Goal: Task Accomplishment & Management: Complete application form

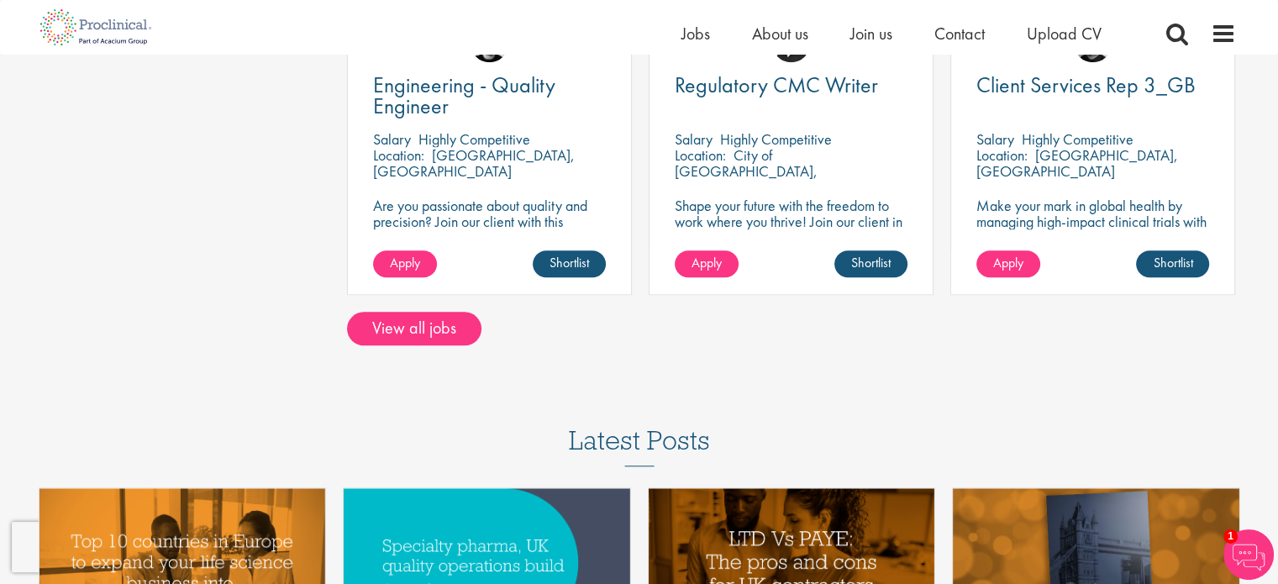
scroll to position [1429, 0]
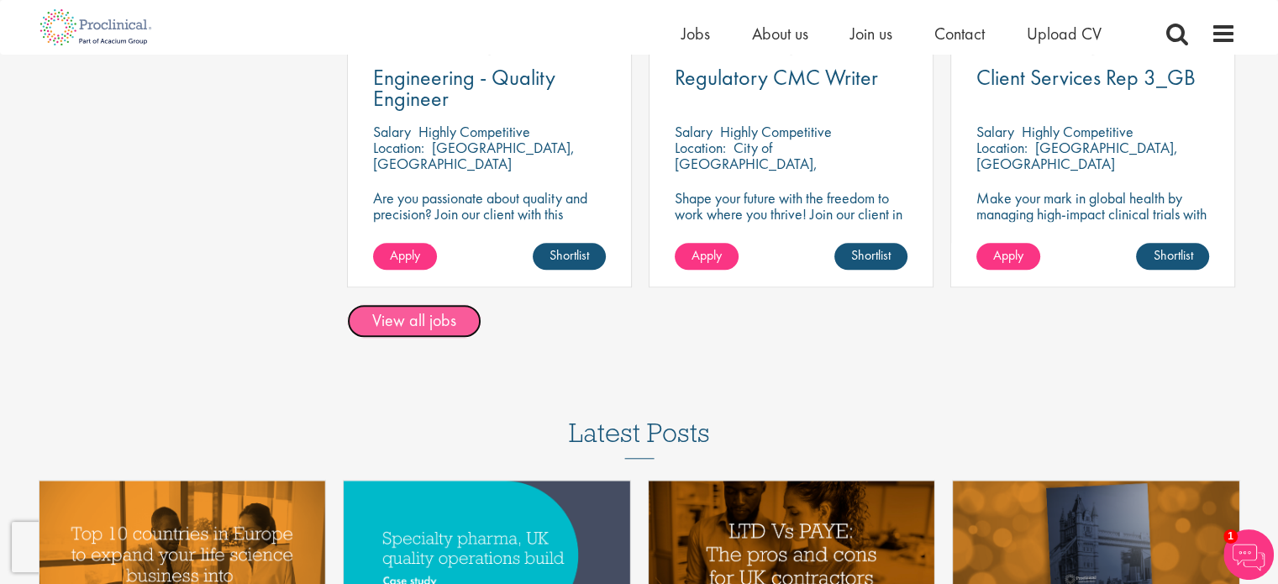
click at [429, 329] on link "View all jobs" at bounding box center [414, 321] width 134 height 34
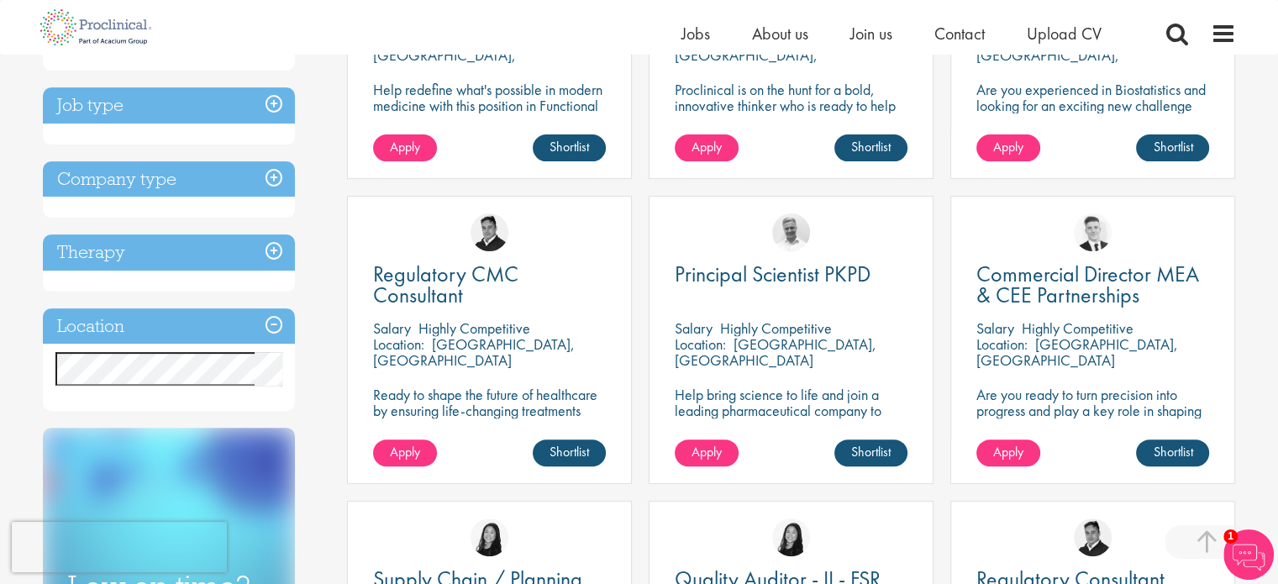
scroll to position [588, 0]
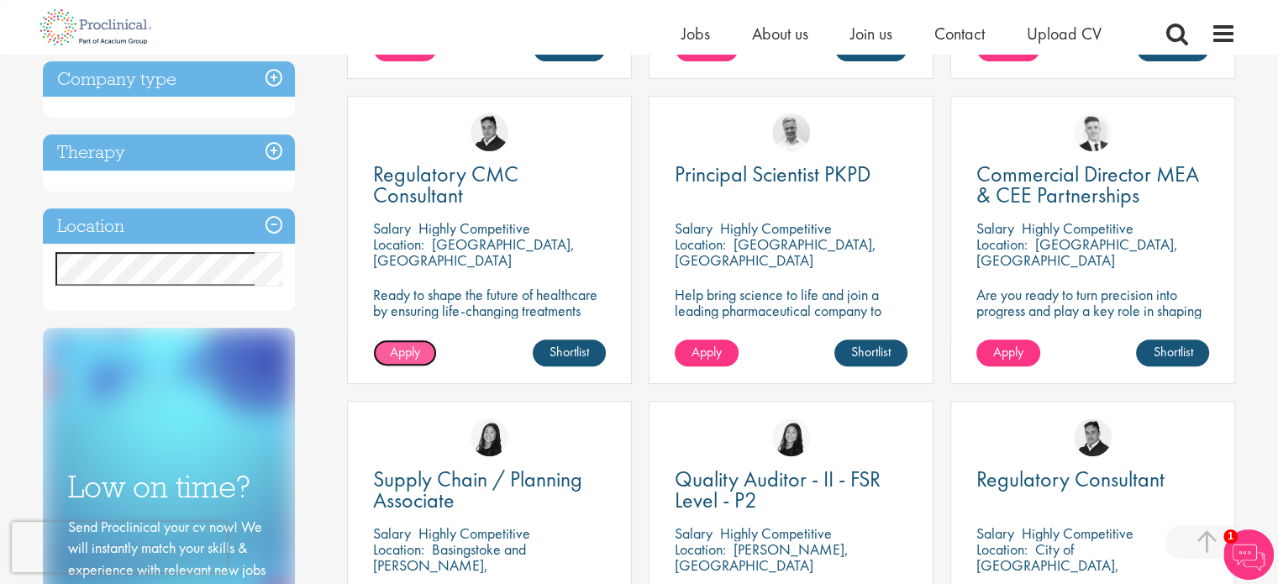
click at [419, 353] on span "Apply" at bounding box center [405, 352] width 30 height 18
